Goal: Task Accomplishment & Management: Complete application form

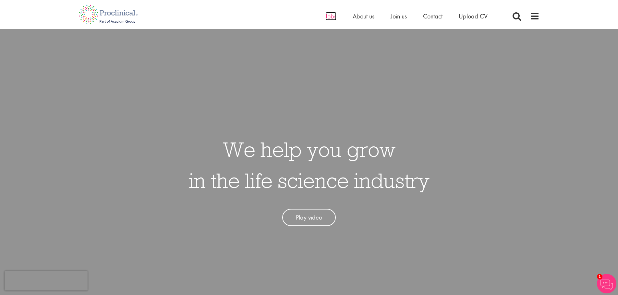
click at [327, 17] on span "Jobs" at bounding box center [330, 16] width 11 height 8
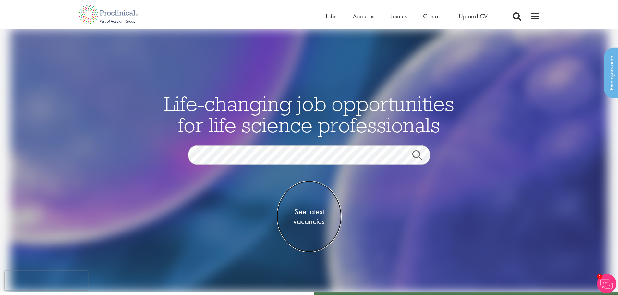
click at [305, 212] on span "See latest vacancies" at bounding box center [309, 216] width 65 height 19
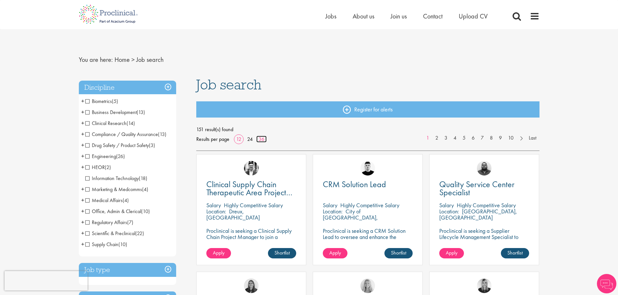
click at [262, 140] on link "36" at bounding box center [261, 139] width 10 height 7
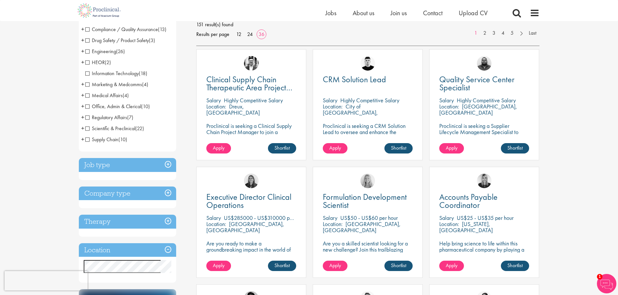
scroll to position [97, 0]
click at [98, 196] on h3 "Company type" at bounding box center [127, 193] width 97 height 14
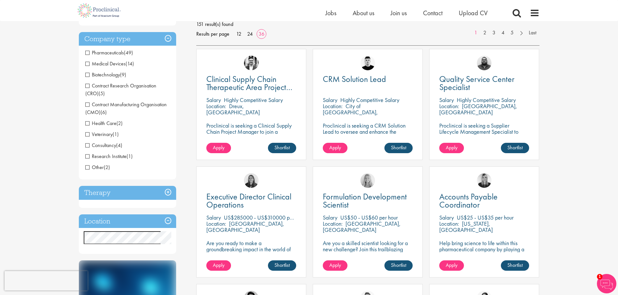
scroll to position [97, 0]
click at [117, 40] on h3 "Company type" at bounding box center [127, 39] width 97 height 14
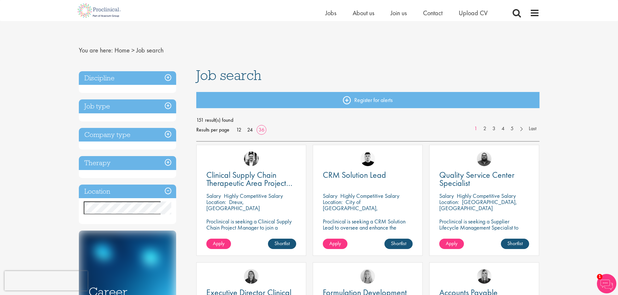
scroll to position [0, 0]
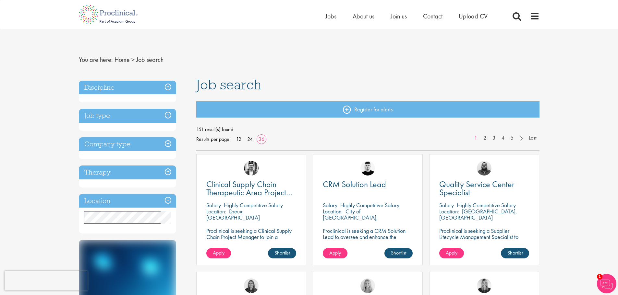
click at [115, 114] on h3 "Job type" at bounding box center [127, 116] width 97 height 14
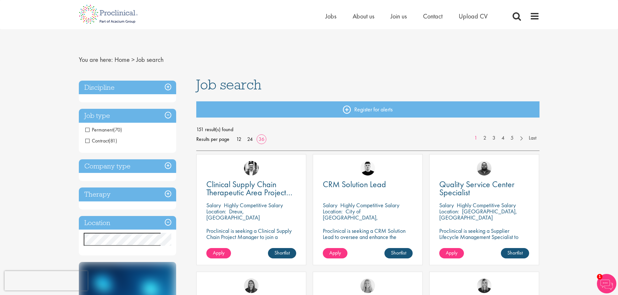
click at [87, 130] on span "Permanent" at bounding box center [99, 129] width 28 height 7
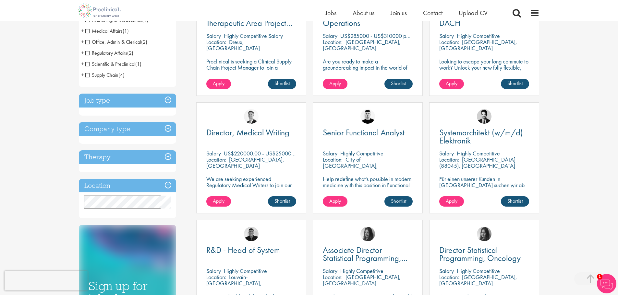
scroll to position [162, 0]
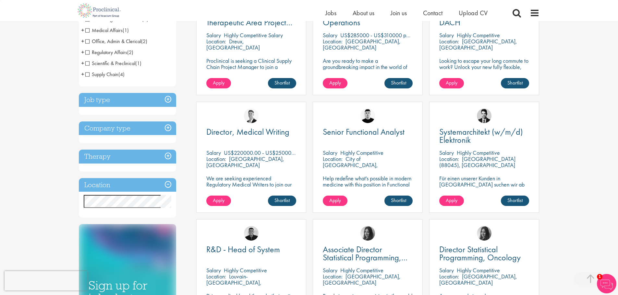
click at [111, 97] on h3 "Job type" at bounding box center [127, 100] width 97 height 14
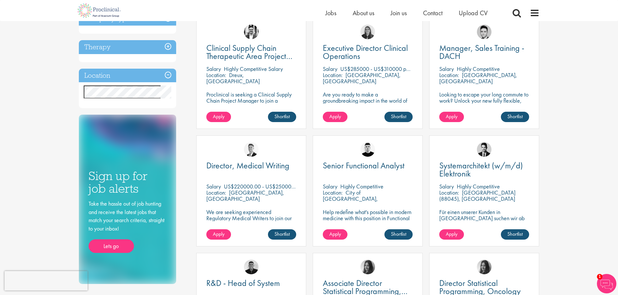
scroll to position [32, 0]
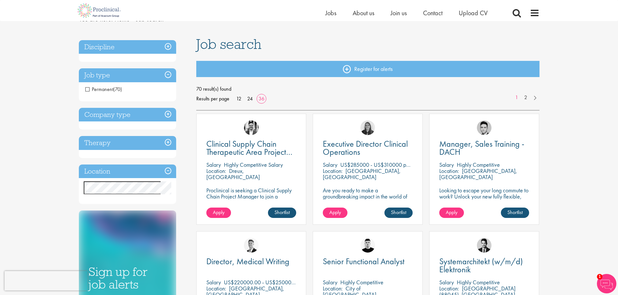
click at [88, 89] on span "Permanent" at bounding box center [99, 89] width 28 height 7
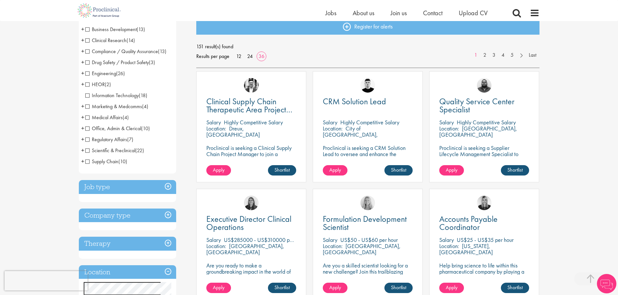
scroll to position [162, 0]
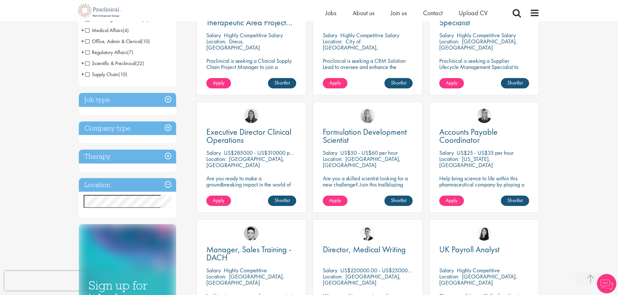
click at [109, 159] on h3 "Therapy" at bounding box center [127, 157] width 97 height 14
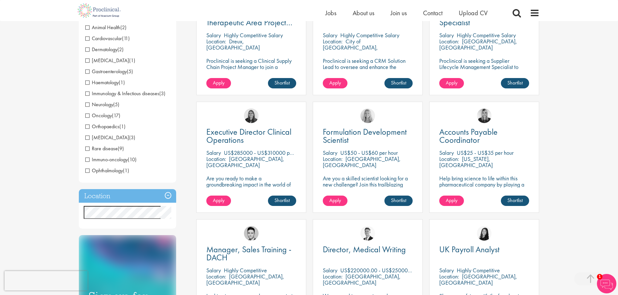
scroll to position [130, 0]
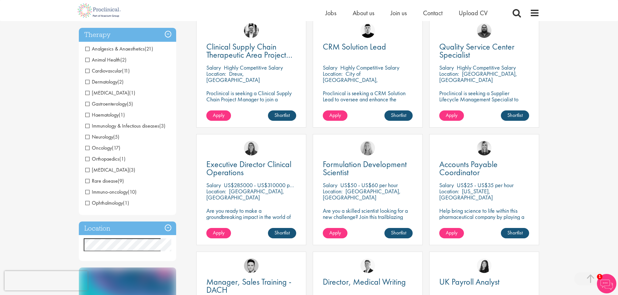
click at [101, 33] on h3 "Therapy" at bounding box center [127, 35] width 97 height 14
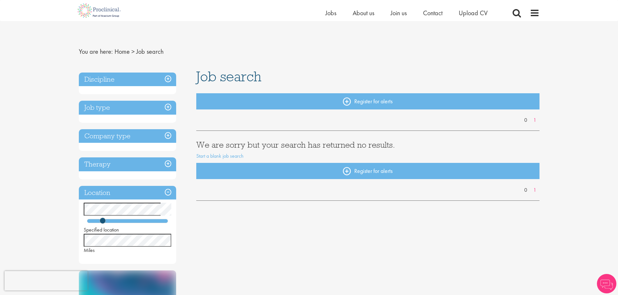
scroll to position [32, 0]
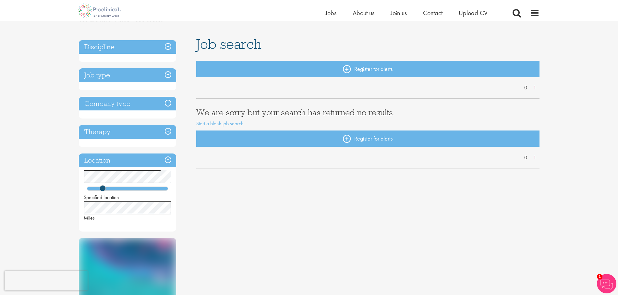
click at [79, 210] on div "Specified location Miles" at bounding box center [127, 196] width 97 height 51
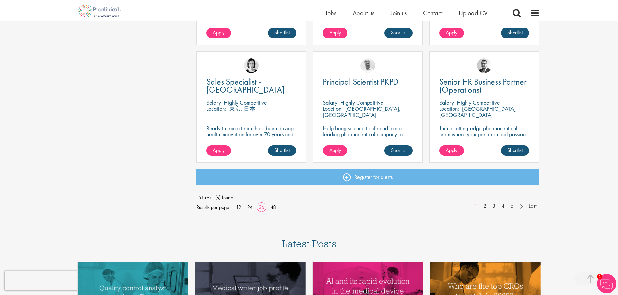
scroll to position [1394, 0]
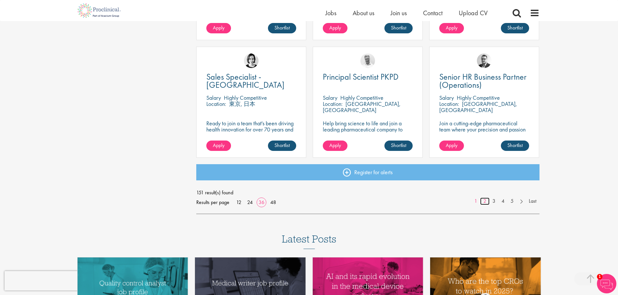
click at [483, 202] on link "2" at bounding box center [484, 201] width 9 height 7
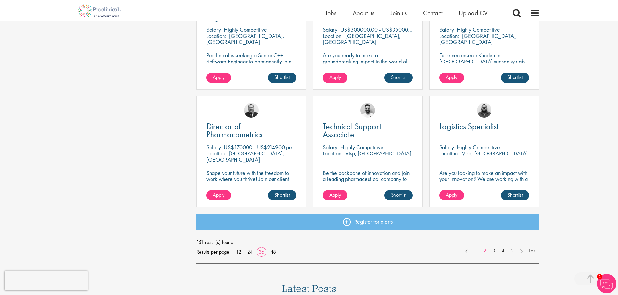
scroll to position [1394, 0]
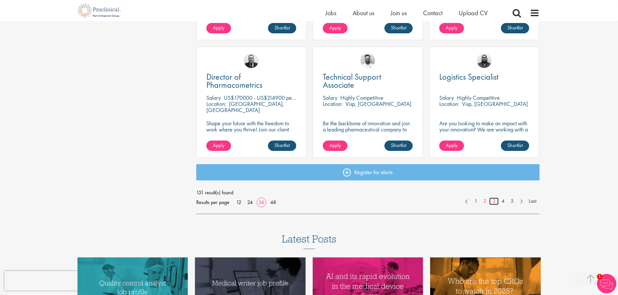
click at [494, 201] on link "3" at bounding box center [493, 201] width 9 height 7
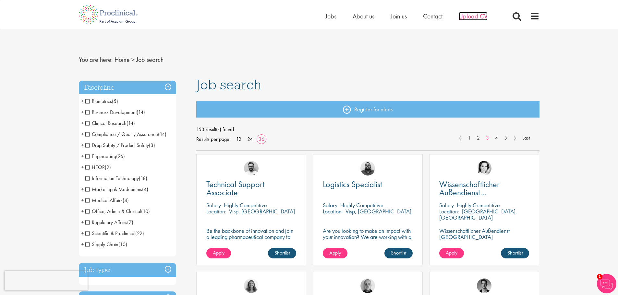
click at [470, 17] on span "Upload CV" at bounding box center [472, 16] width 29 height 8
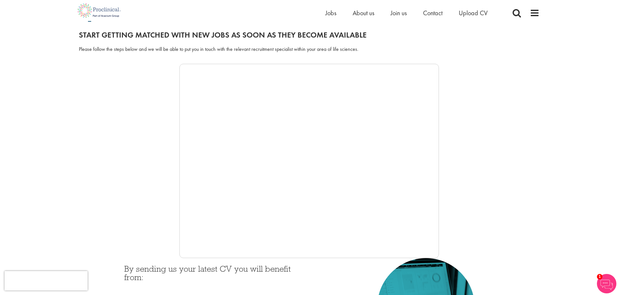
scroll to position [65, 0]
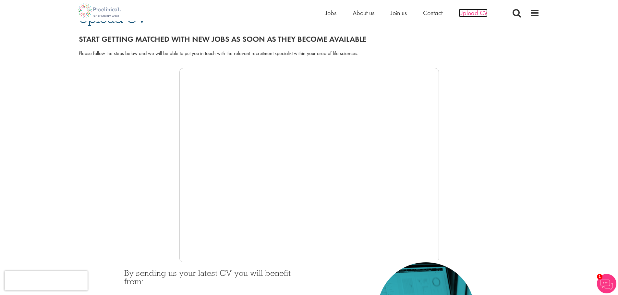
click at [466, 16] on span "Upload CV" at bounding box center [472, 13] width 29 height 8
